Goal: Register for event/course

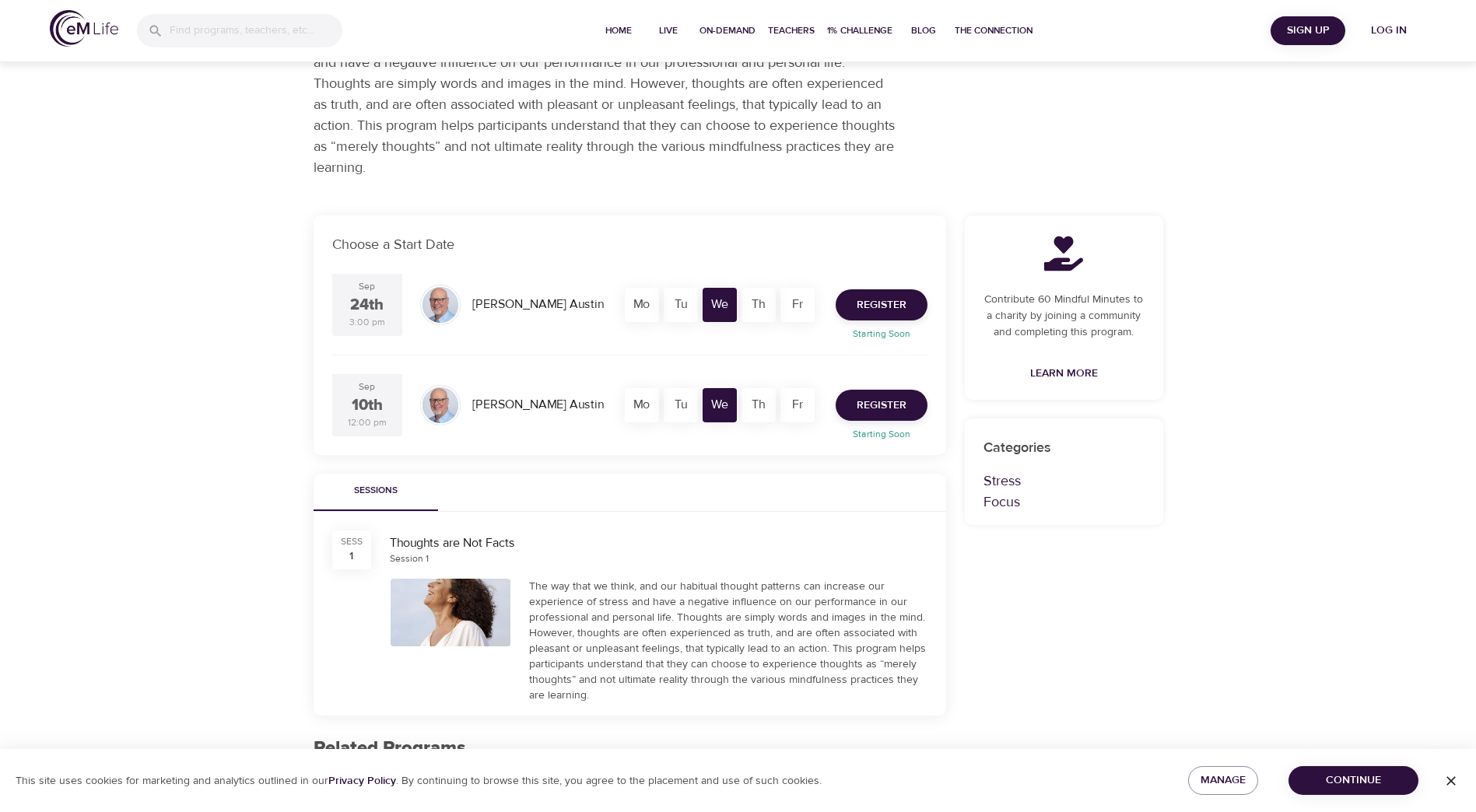
scroll to position [122, 0]
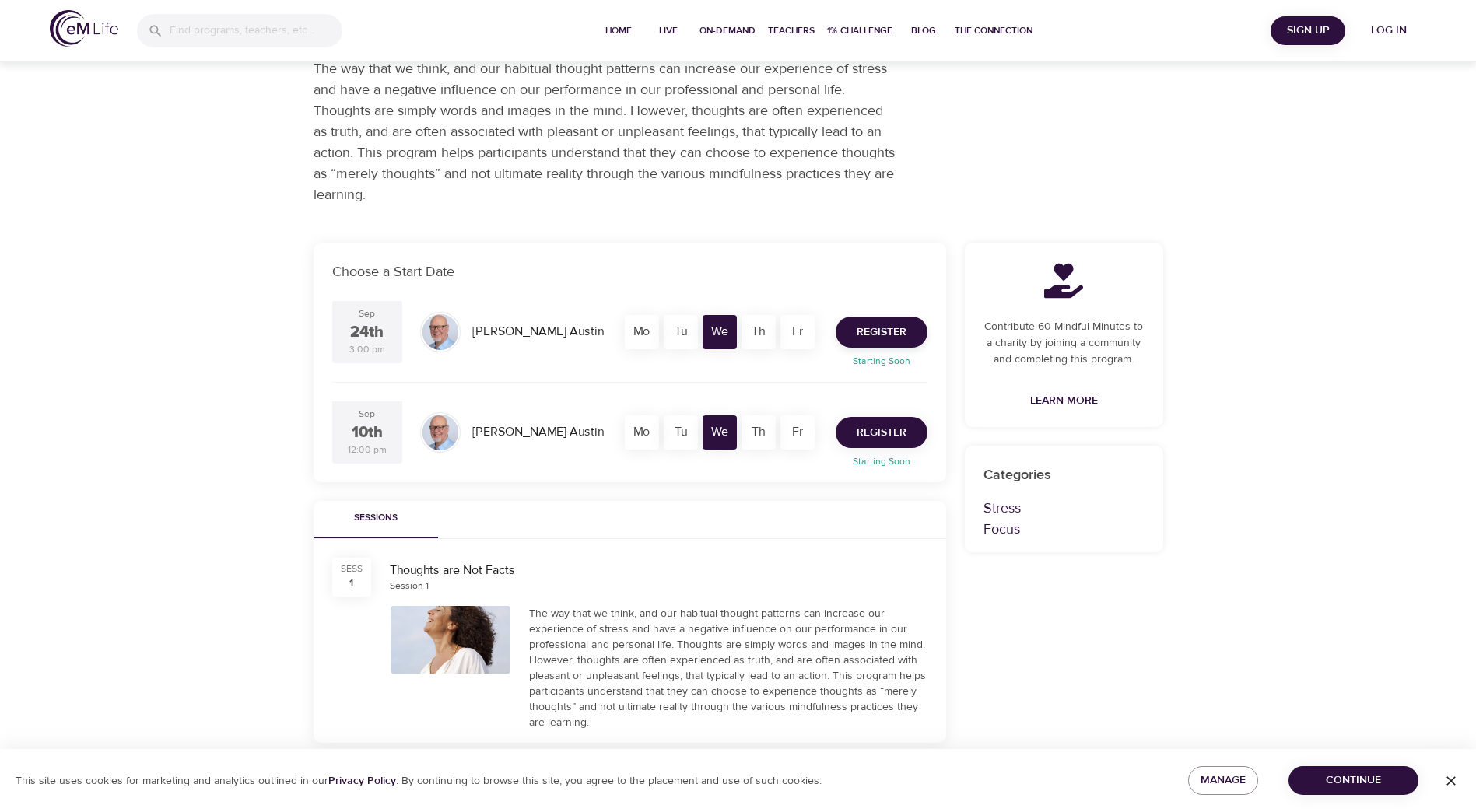
click at [882, 430] on span "Register" at bounding box center [882, 432] width 50 height 19
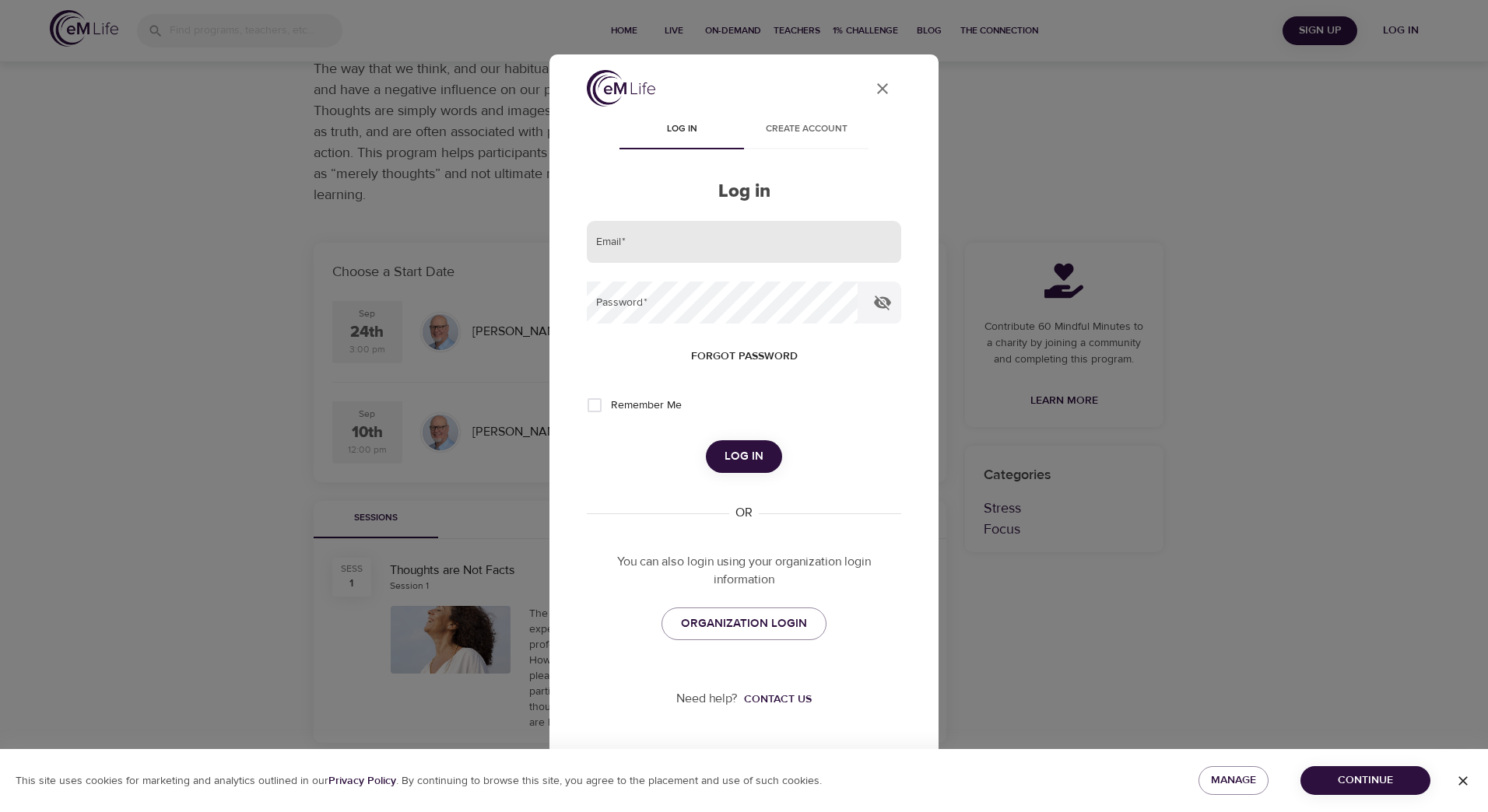
click at [672, 249] on input "email" at bounding box center [744, 242] width 314 height 42
type input "[EMAIL_ADDRESS][DOMAIN_NAME]"
click at [744, 455] on span "Log in" at bounding box center [743, 457] width 39 height 20
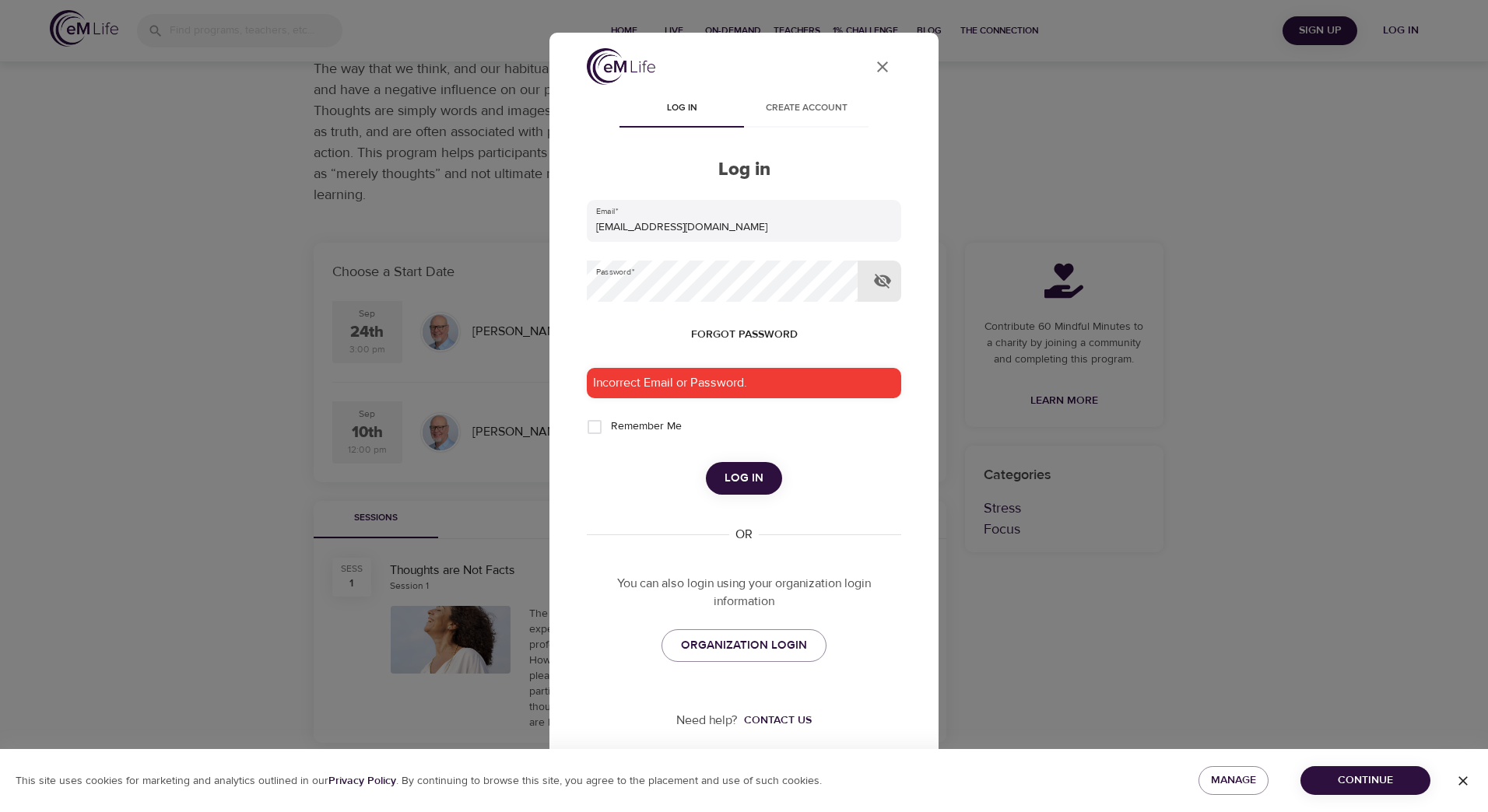
click at [885, 279] on icon "button" at bounding box center [882, 281] width 19 height 19
click at [835, 91] on button "Create account" at bounding box center [806, 108] width 125 height 37
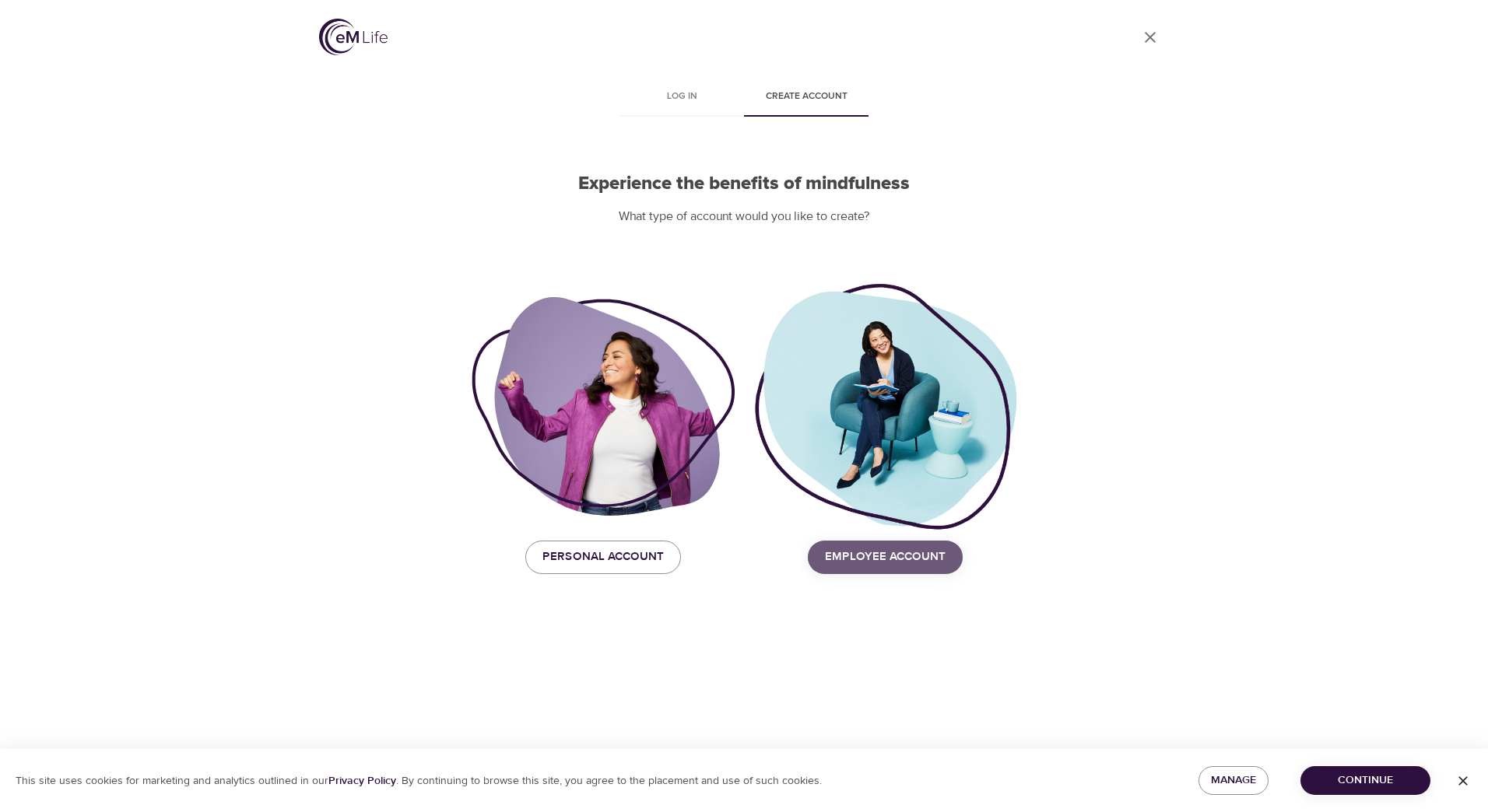
click at [889, 558] on span "Employee Account" at bounding box center [885, 557] width 121 height 20
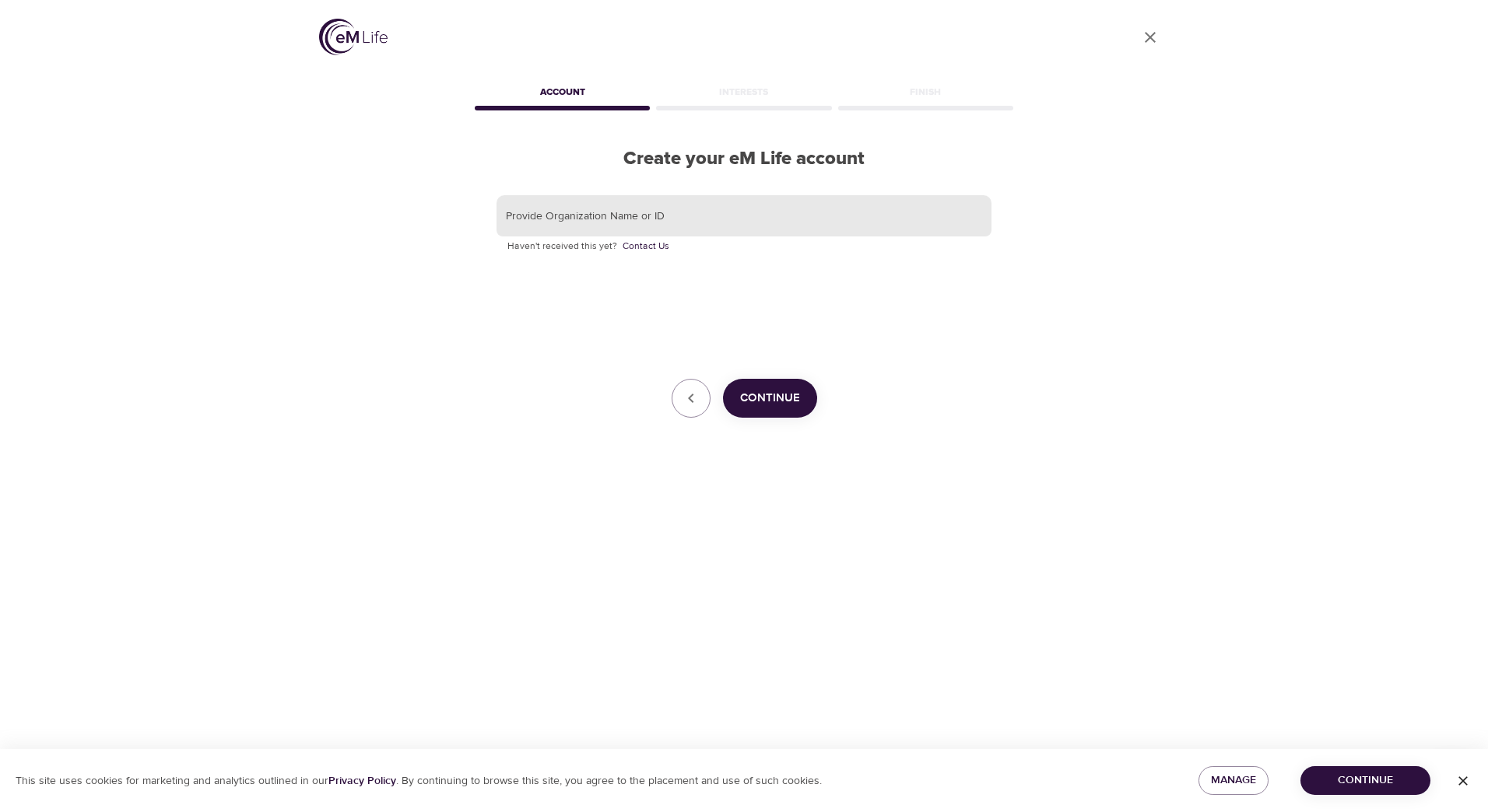
click at [599, 224] on input "text" at bounding box center [743, 216] width 495 height 42
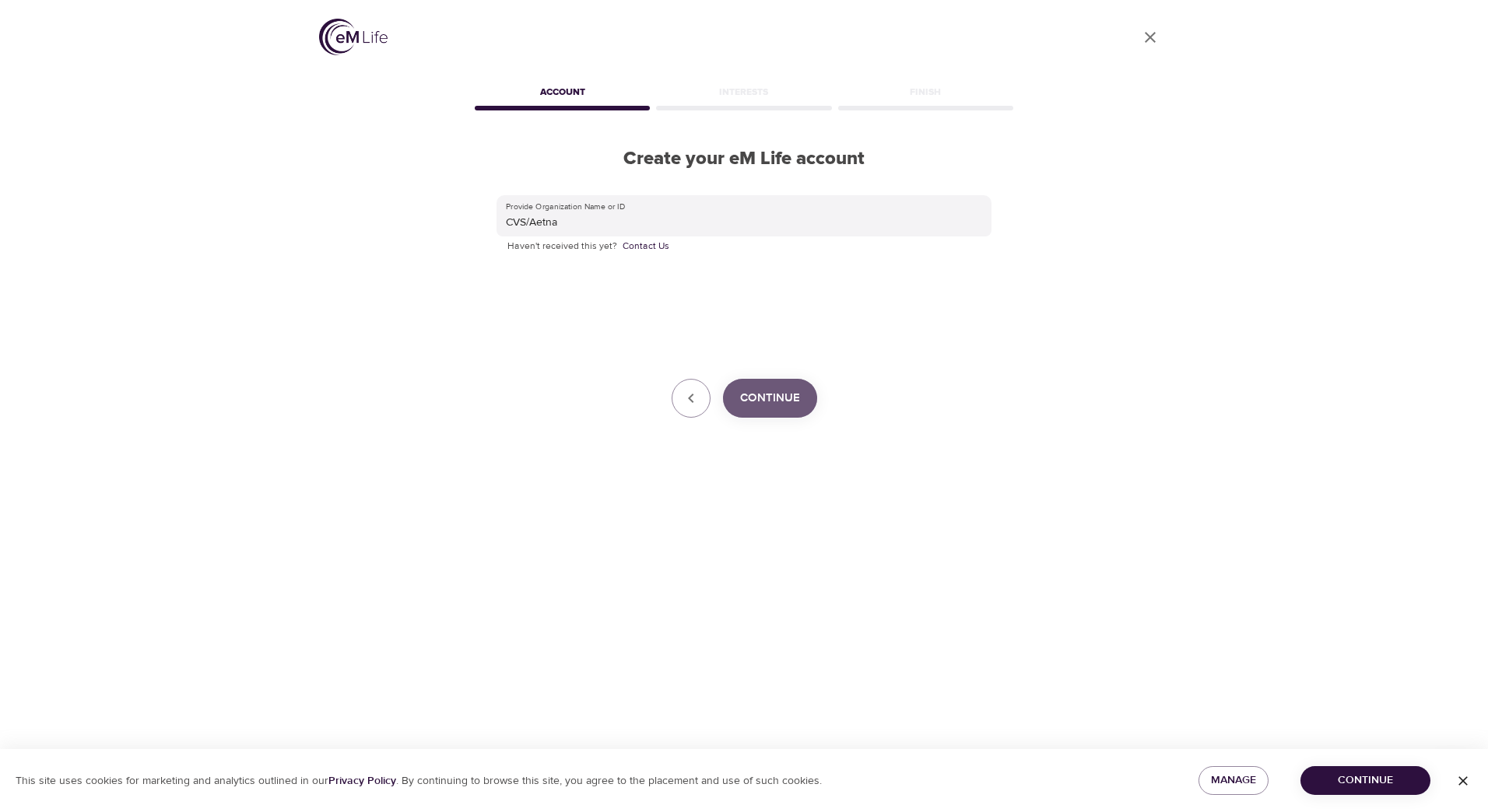
click at [776, 402] on span "Continue" at bounding box center [770, 398] width 60 height 20
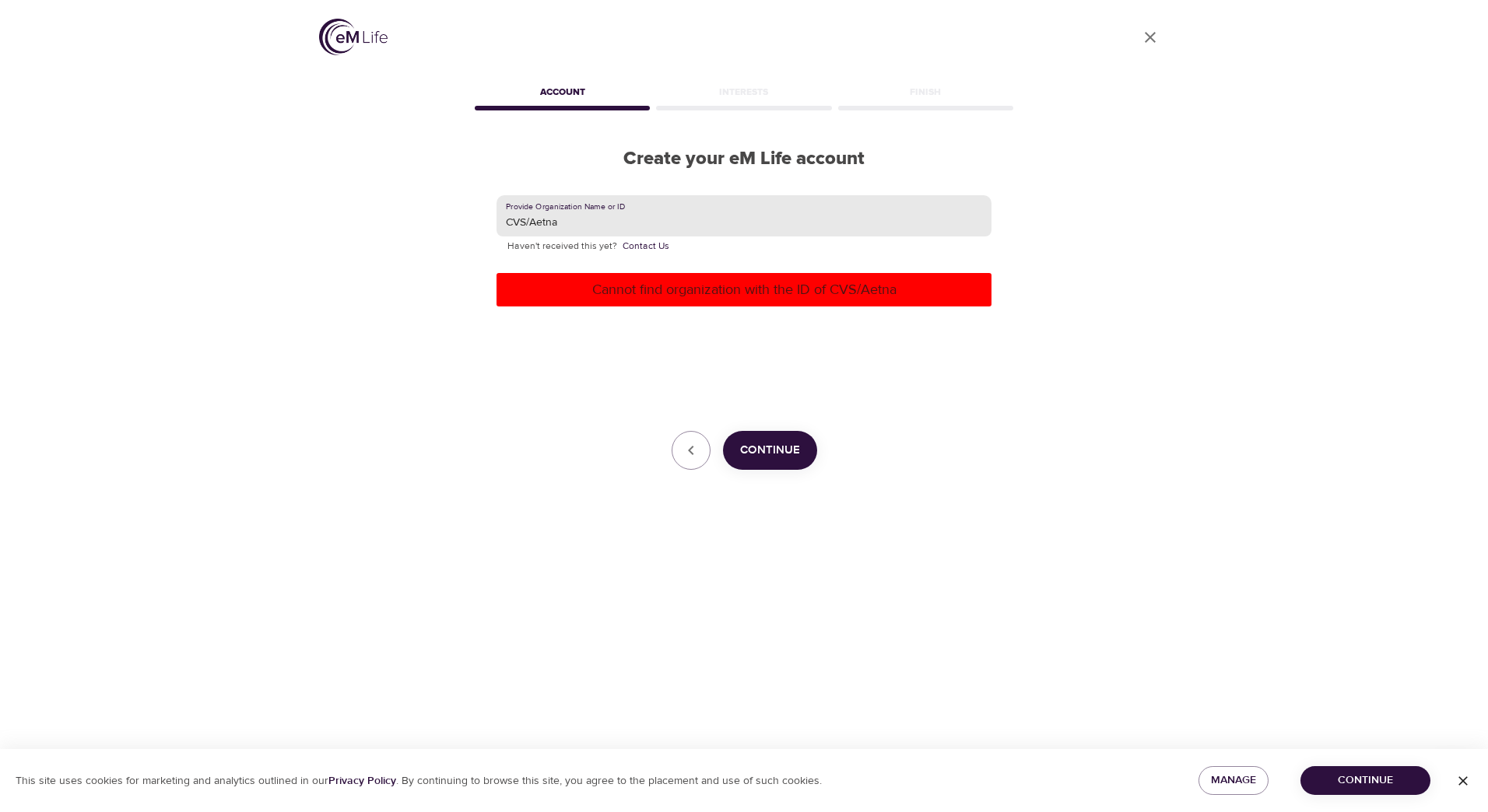
drag, startPoint x: 534, startPoint y: 220, endPoint x: 502, endPoint y: 222, distance: 31.9
click at [502, 222] on input "CVS/Aetna" at bounding box center [743, 216] width 495 height 42
type input "Aetna"
click at [788, 450] on span "Continue" at bounding box center [770, 450] width 60 height 20
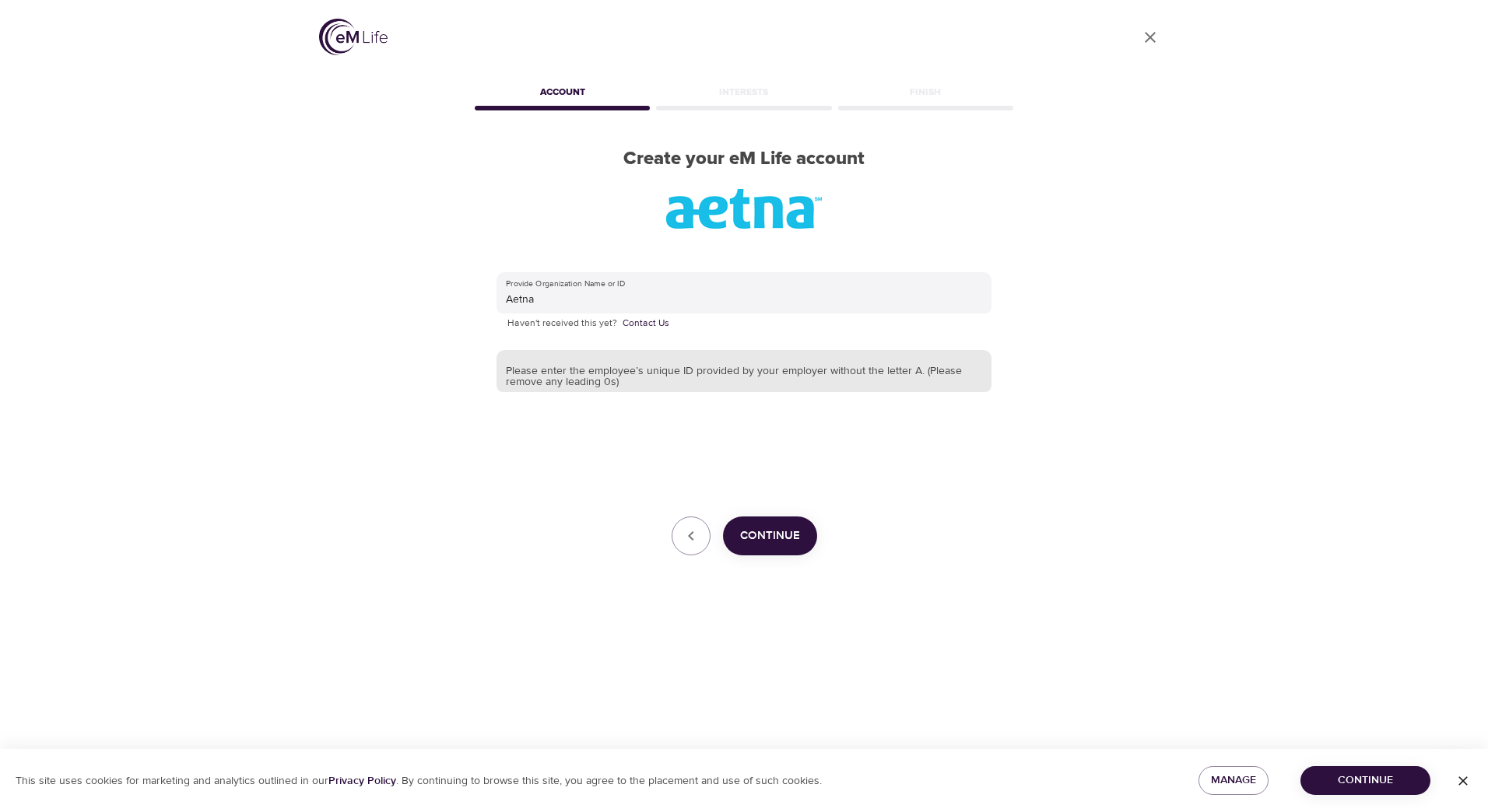
click at [656, 372] on input "text" at bounding box center [743, 371] width 495 height 42
type input "264732"
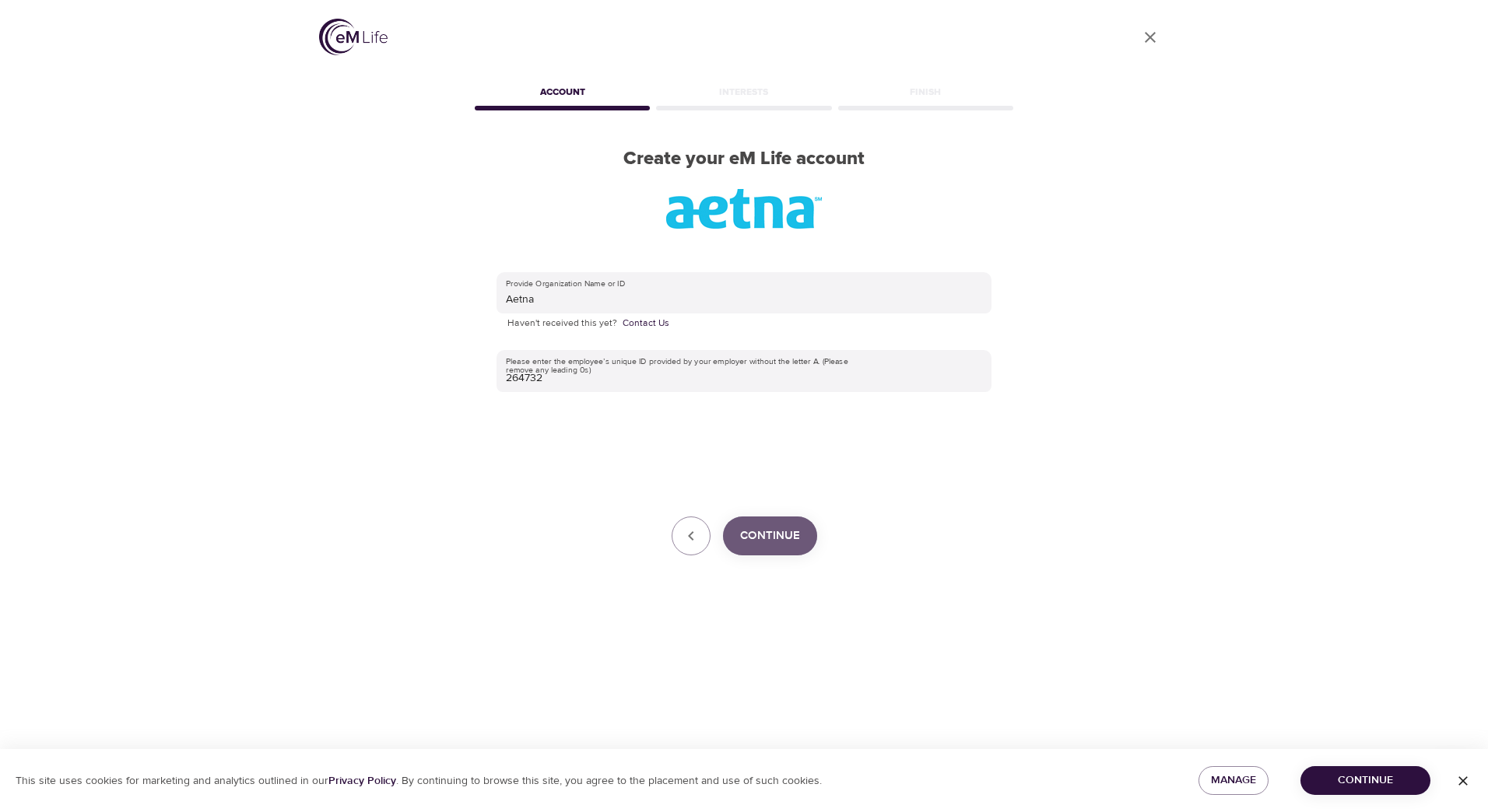
click at [793, 526] on span "Continue" at bounding box center [770, 536] width 60 height 20
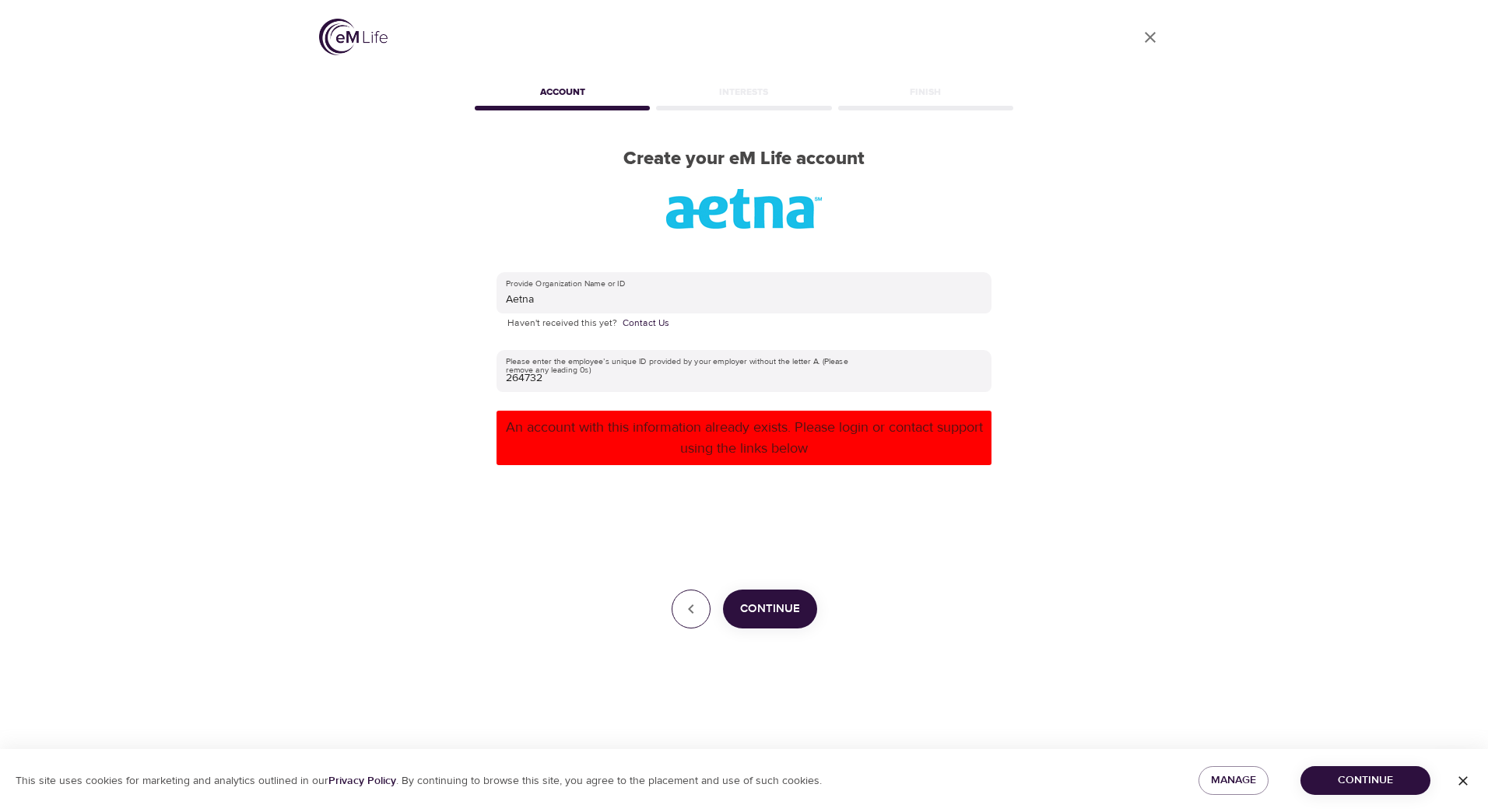
click at [684, 613] on icon "button" at bounding box center [691, 609] width 19 height 19
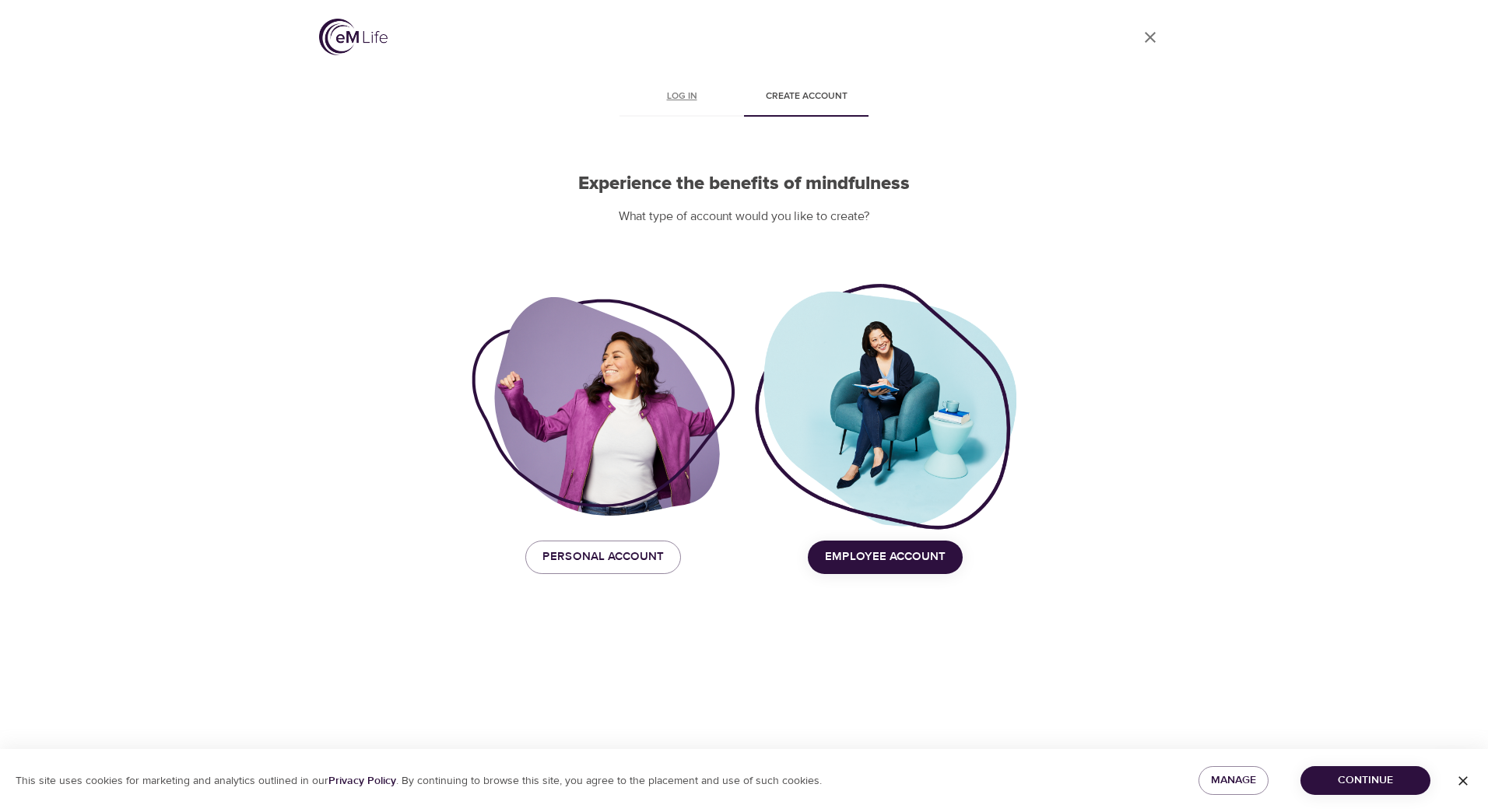
click at [666, 82] on link "Log in" at bounding box center [681, 97] width 125 height 37
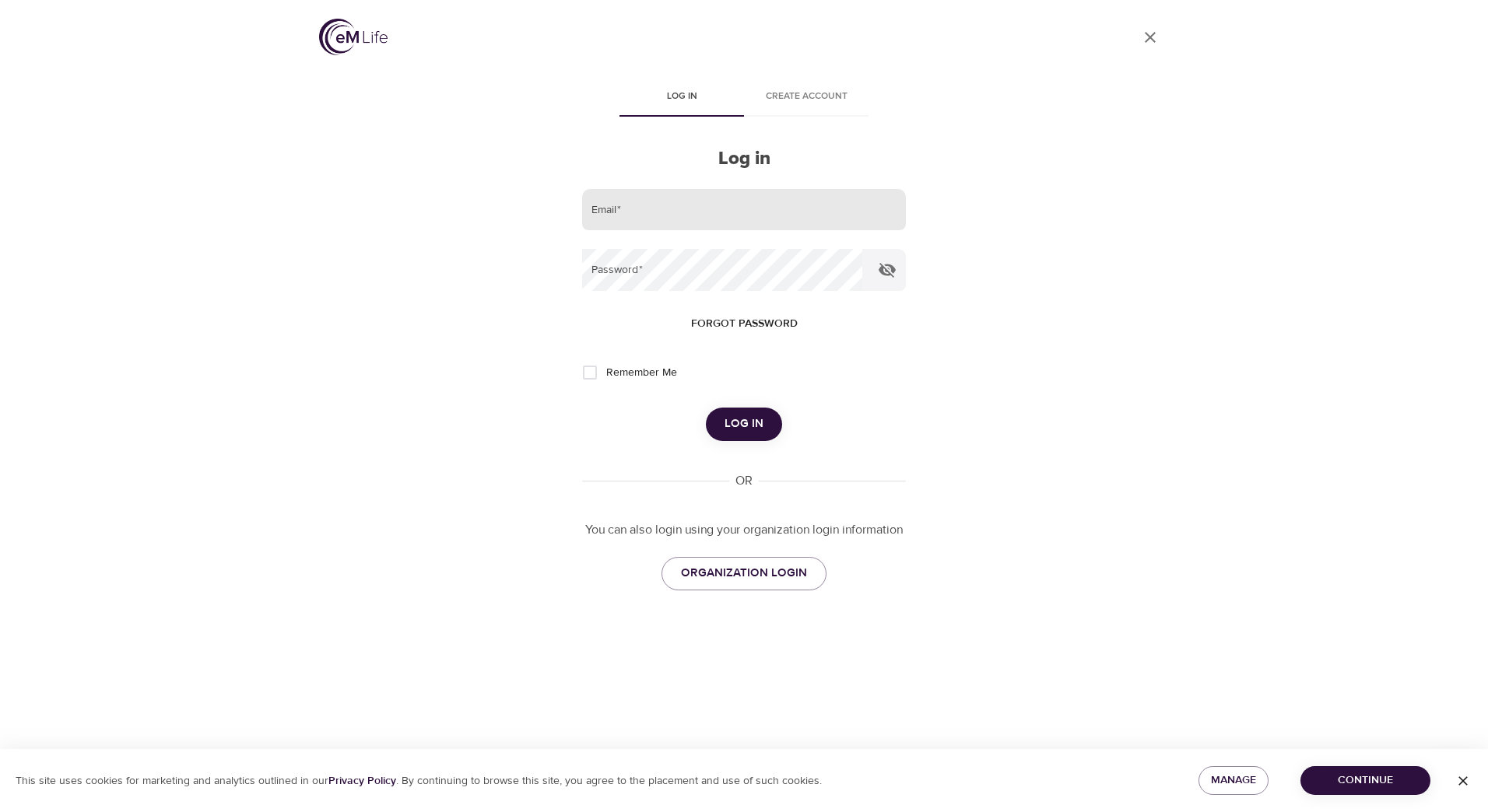
click at [693, 214] on input "email" at bounding box center [744, 210] width 324 height 42
type input "[EMAIL_ADDRESS][DOMAIN_NAME]"
click at [721, 421] on button "Log in" at bounding box center [744, 424] width 76 height 33
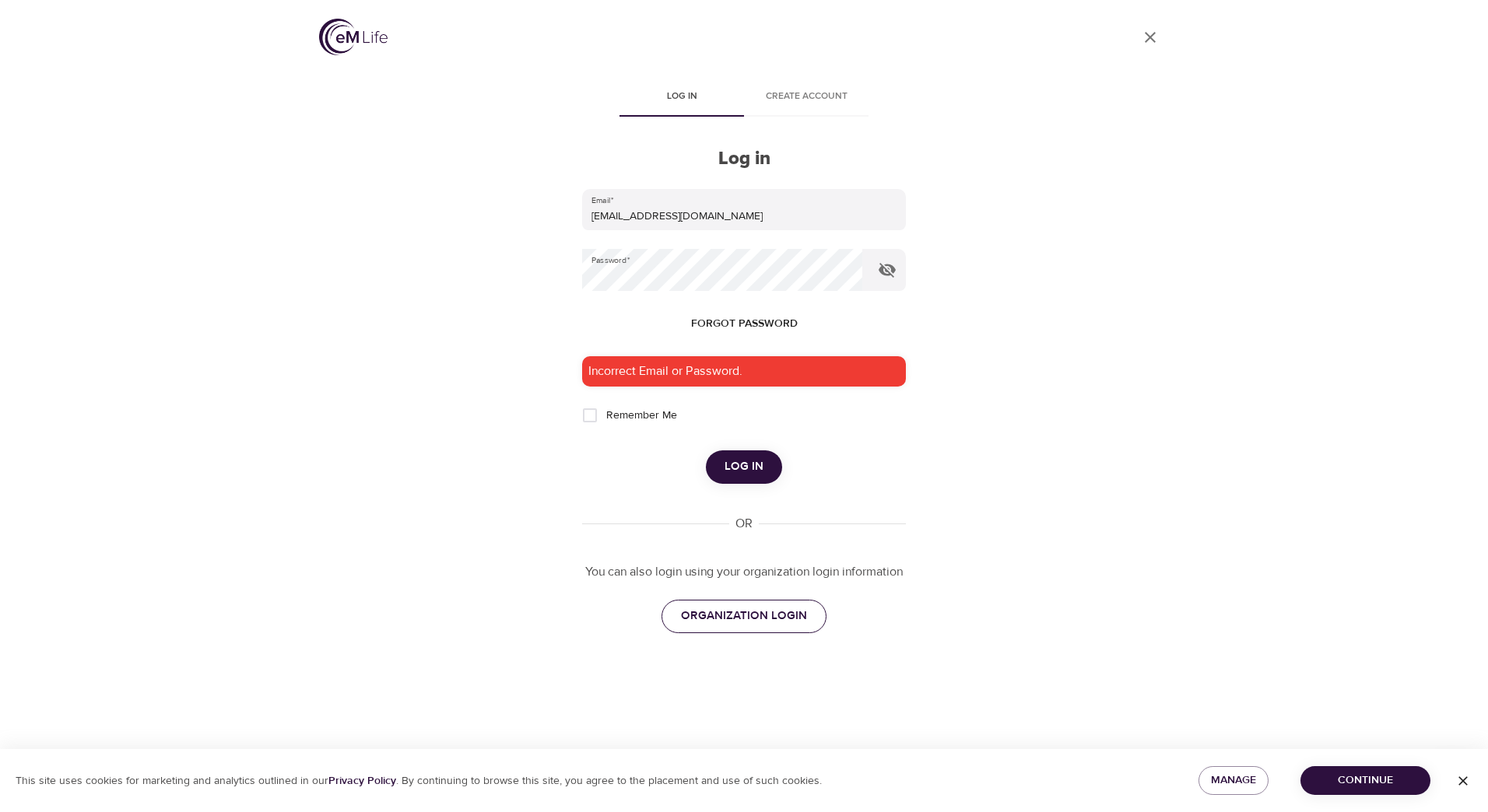
click at [745, 622] on span "ORGANIZATION LOGIN" at bounding box center [744, 616] width 126 height 20
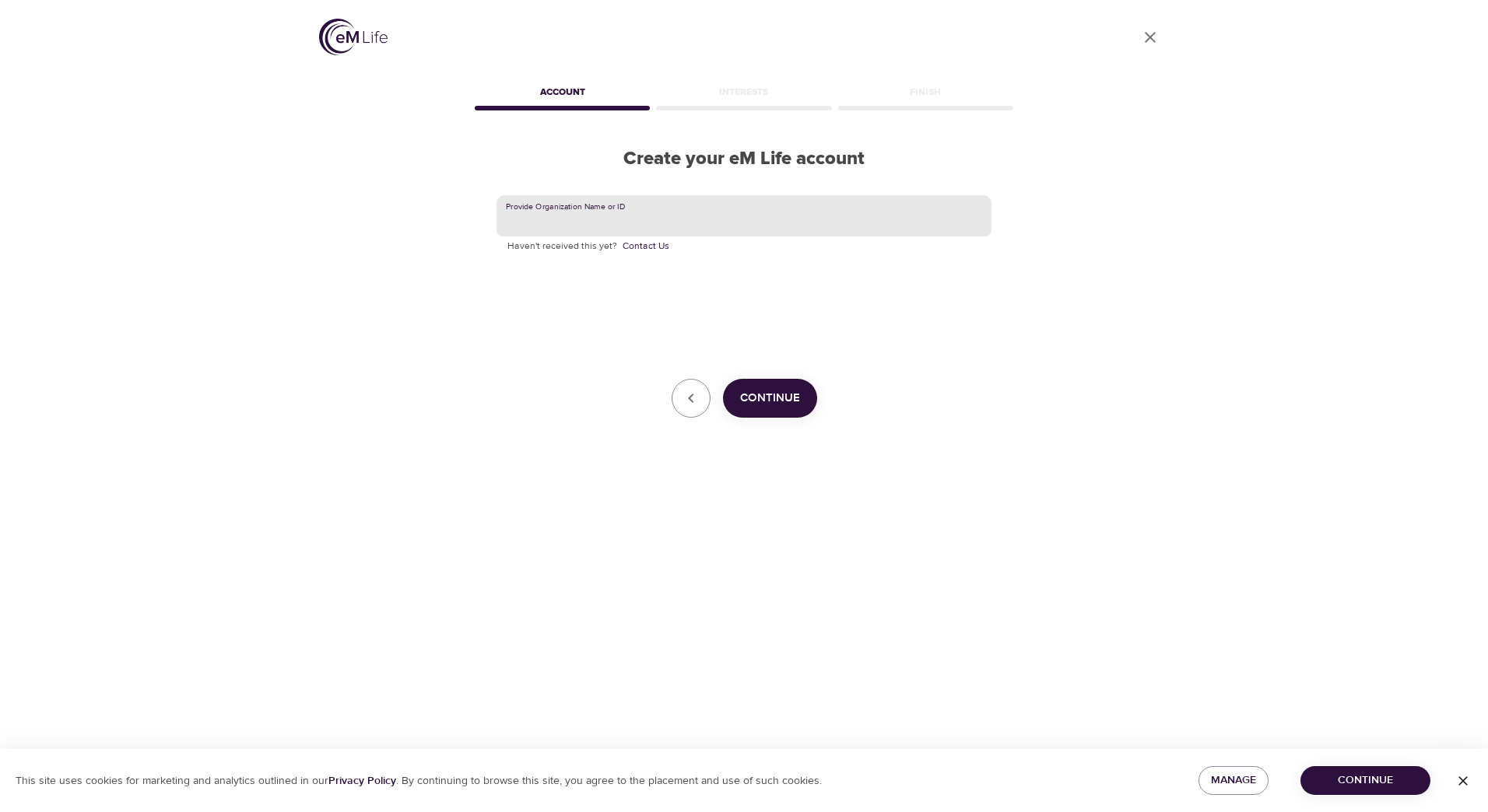
click at [615, 214] on input "text" at bounding box center [743, 216] width 495 height 42
type input "Aetna"
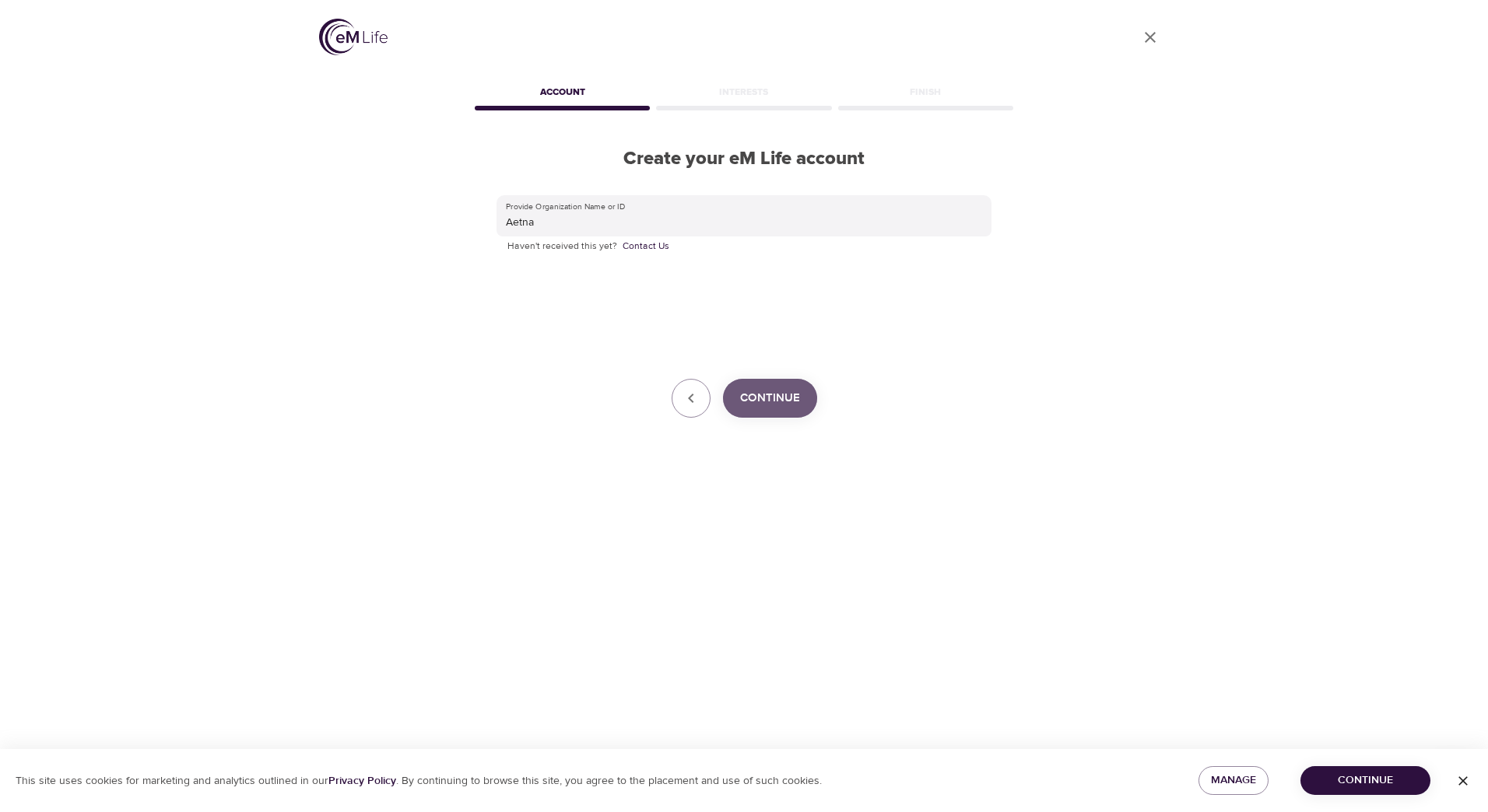
click at [761, 394] on span "Continue" at bounding box center [770, 398] width 60 height 20
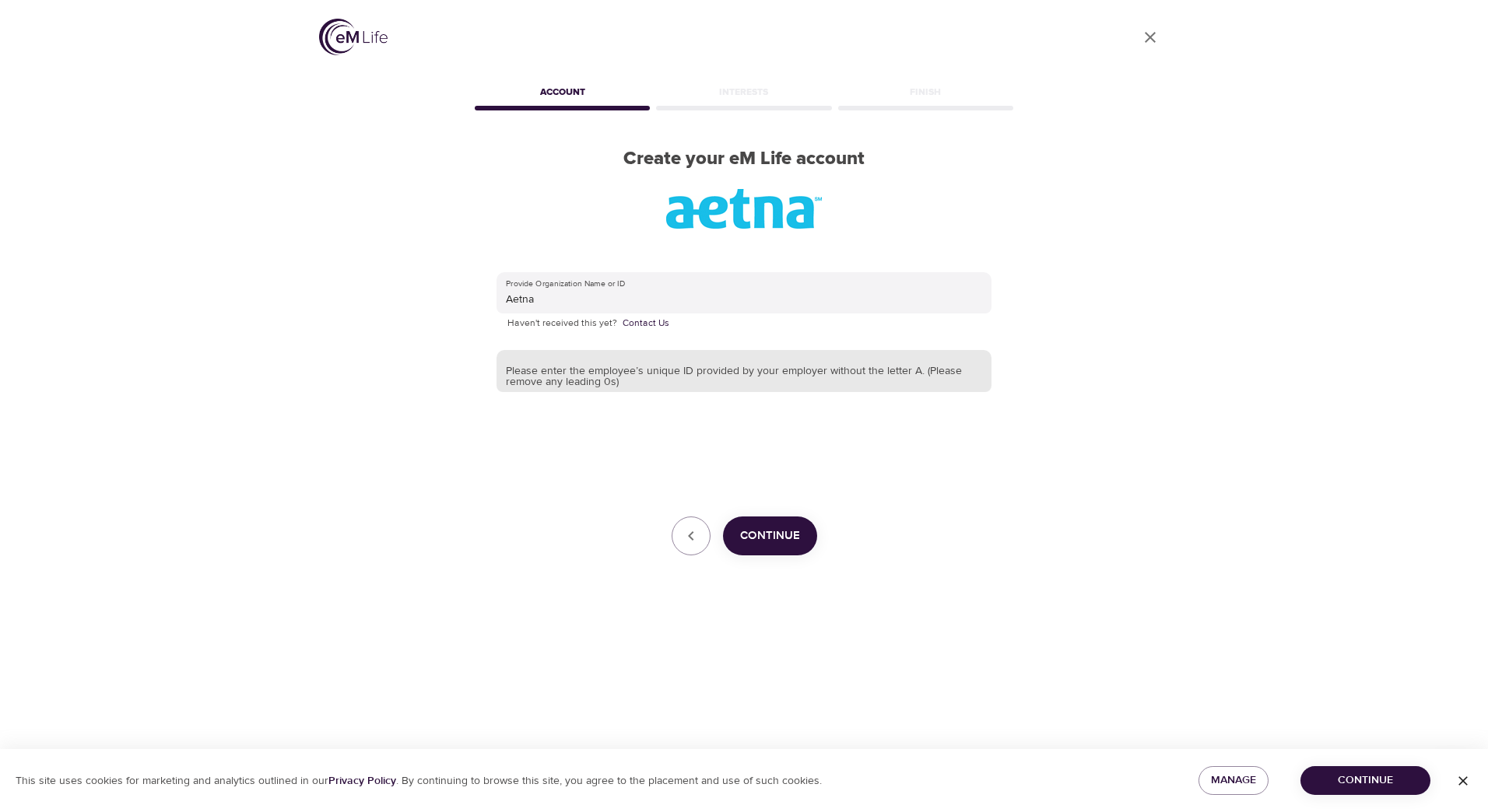
click at [549, 351] on input "text" at bounding box center [743, 371] width 495 height 42
type input "264732"
click at [771, 542] on span "Continue" at bounding box center [770, 536] width 60 height 20
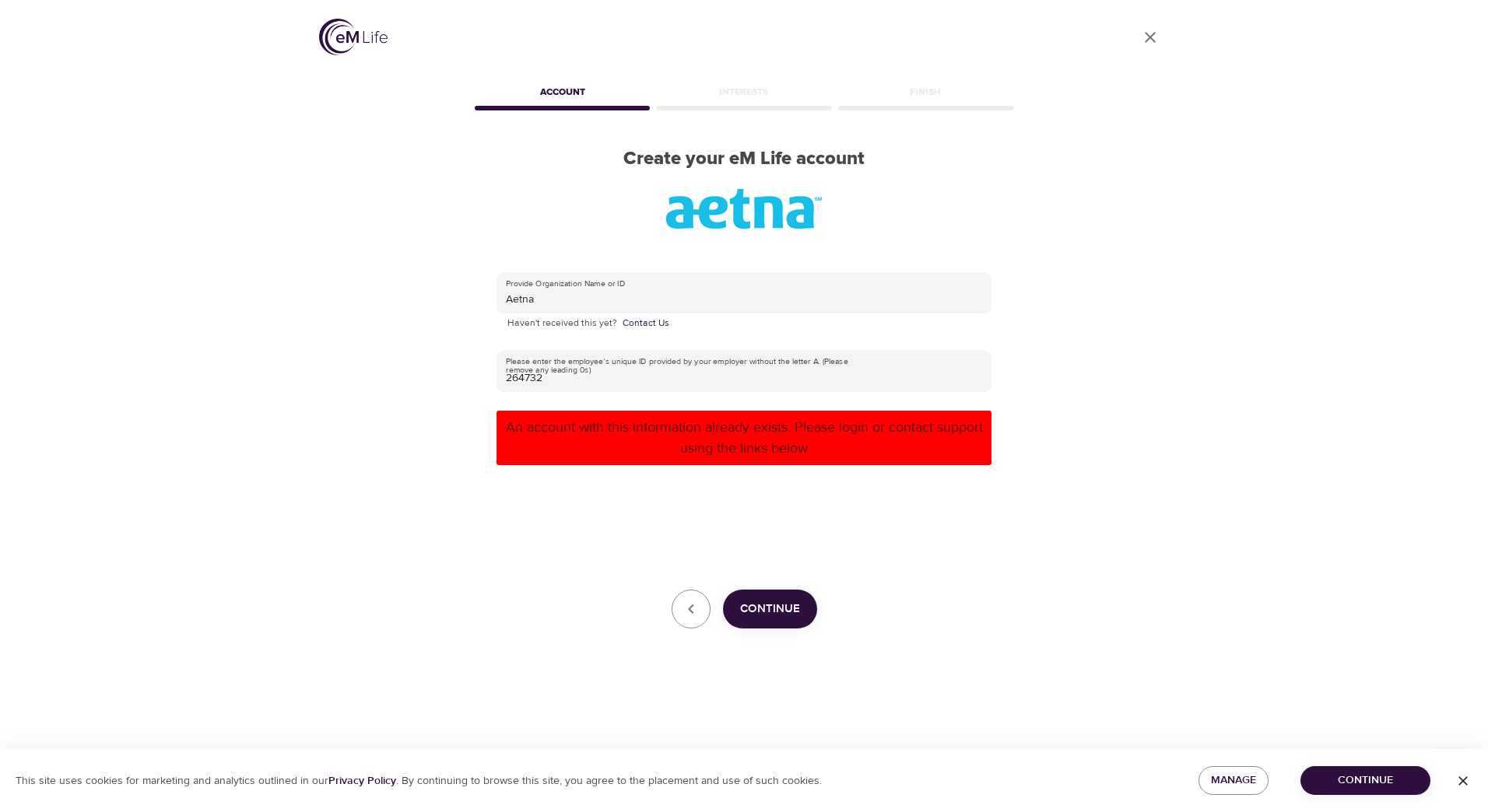
click at [1394, 777] on span "Continue" at bounding box center [1365, 780] width 105 height 19
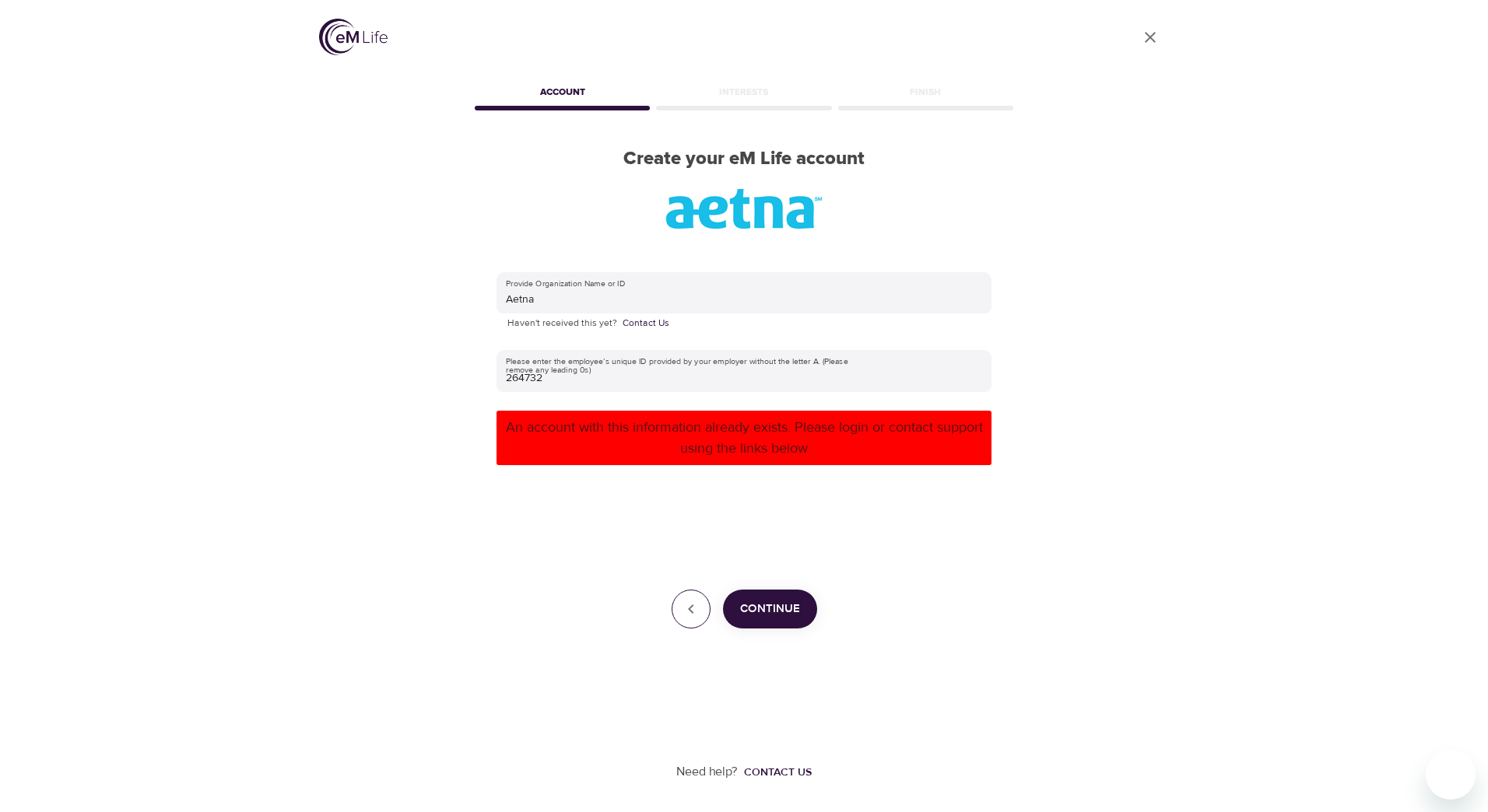
click at [694, 607] on icon "button" at bounding box center [691, 609] width 19 height 19
